Goal: Task Accomplishment & Management: Manage account settings

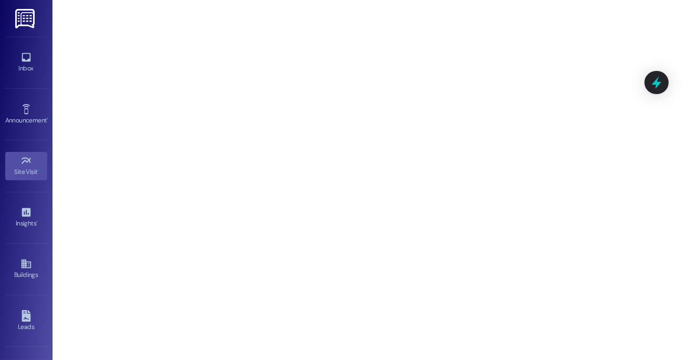
scroll to position [140, 0]
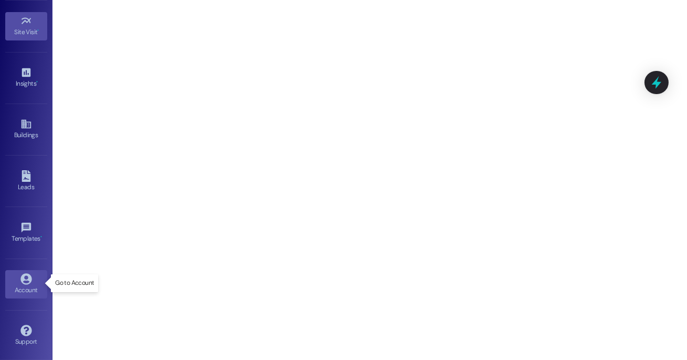
click at [21, 275] on icon at bounding box center [25, 278] width 11 height 11
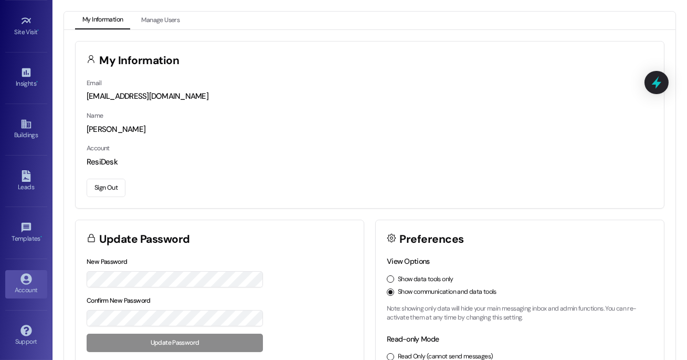
click at [101, 192] on button "Sign Out" at bounding box center [106, 188] width 39 height 18
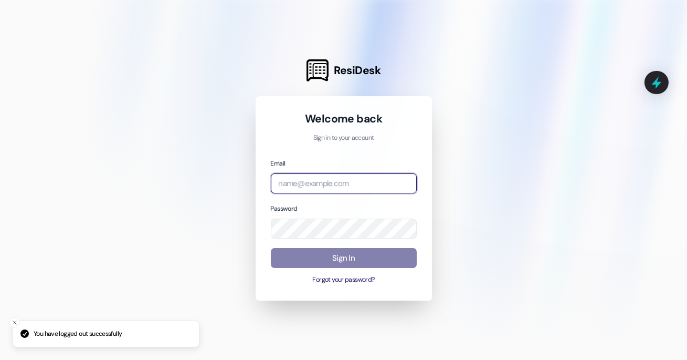
click at [307, 191] on input "email" at bounding box center [344, 183] width 146 height 20
type input "asset"
type input "[EMAIL_ADDRESS][DOMAIN_NAME]"
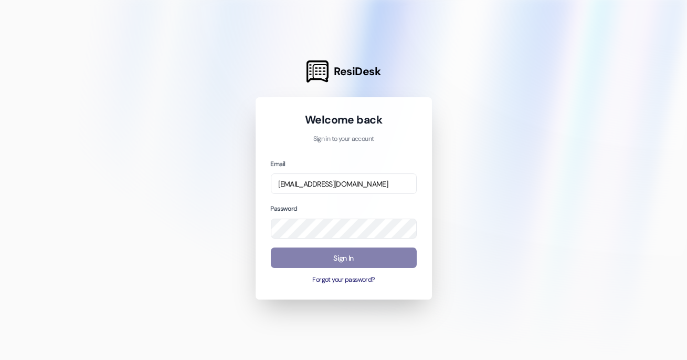
click at [363, 189] on input "[EMAIL_ADDRESS][DOMAIN_NAME]" at bounding box center [344, 183] width 146 height 20
